Goal: Information Seeking & Learning: Learn about a topic

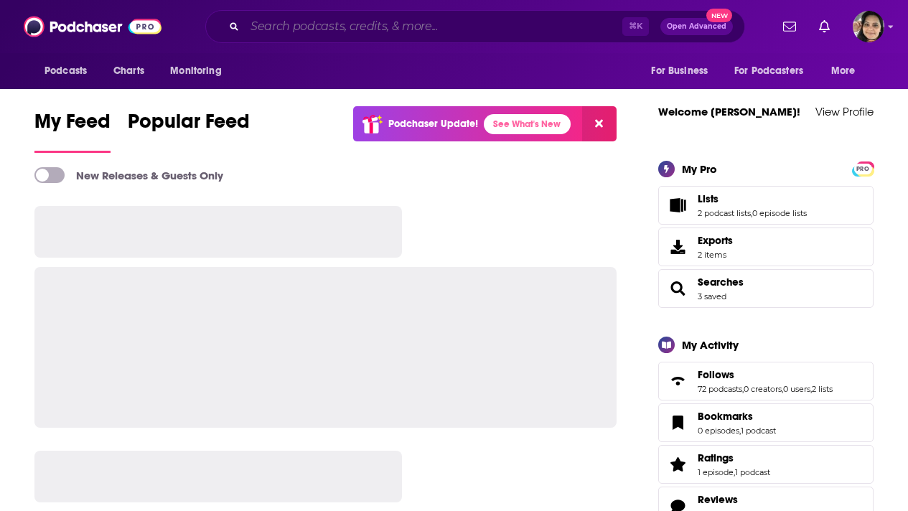
click at [345, 21] on input "Search podcasts, credits, & more..." at bounding box center [434, 26] width 378 height 23
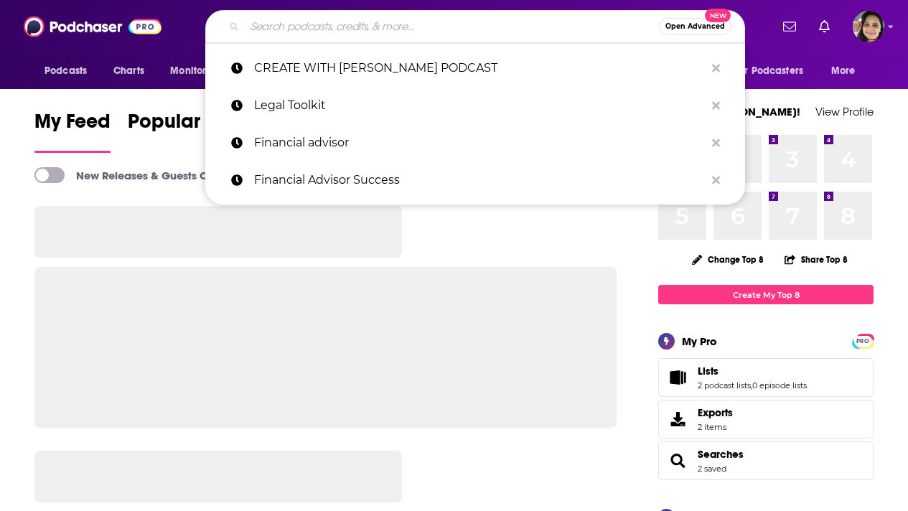
paste input "Time Management Revolution"
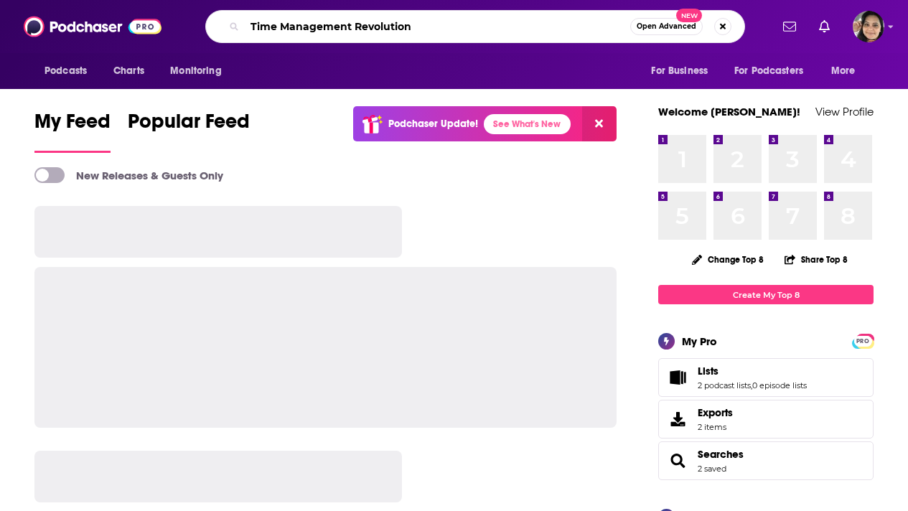
type input "Time Management Revolution"
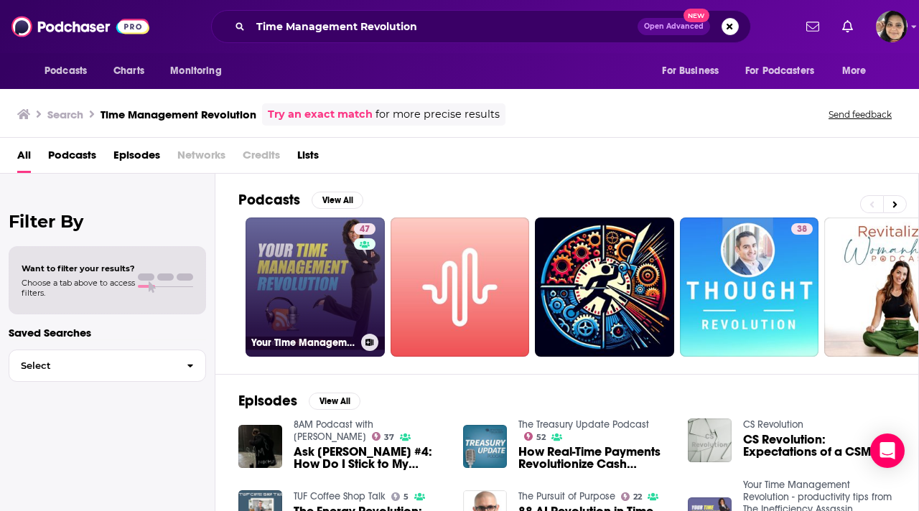
click at [312, 261] on link "47 Your Time Management Revolution - productivity tips from The Inefficiency As…" at bounding box center [315, 287] width 139 height 139
